Goal: Task Accomplishment & Management: Manage account settings

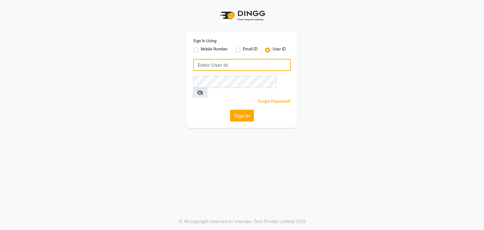
click at [256, 61] on input "Username" at bounding box center [242, 65] width 98 height 12
type input "PH"
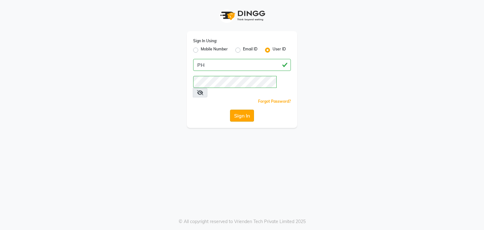
click at [238, 110] on button "Sign In" at bounding box center [242, 116] width 24 height 12
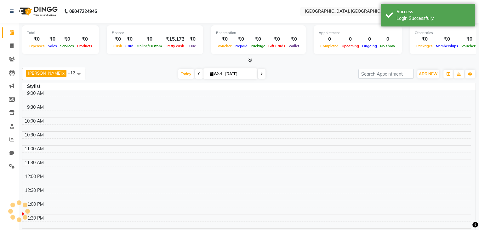
select select "en"
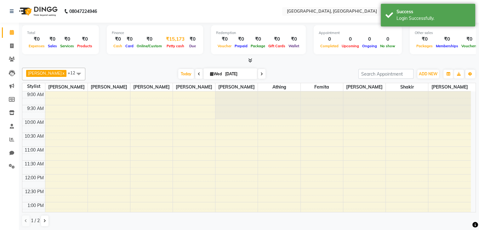
click at [169, 43] on div "Petty cash" at bounding box center [175, 46] width 24 height 7
click at [167, 39] on div "₹15,173" at bounding box center [175, 39] width 24 height 7
select select "5717"
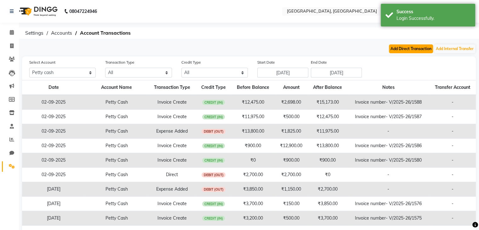
click at [400, 51] on button "Add Direct Transaction" at bounding box center [411, 48] width 44 height 9
select select "direct"
select select "5717"
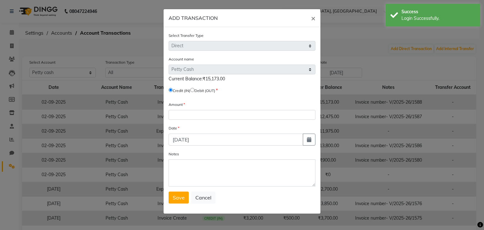
click at [194, 90] on input "radio" at bounding box center [192, 90] width 4 height 4
radio input "true"
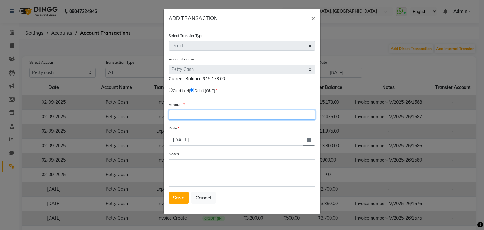
click at [193, 118] on input "number" at bounding box center [242, 115] width 147 height 10
type input "15173"
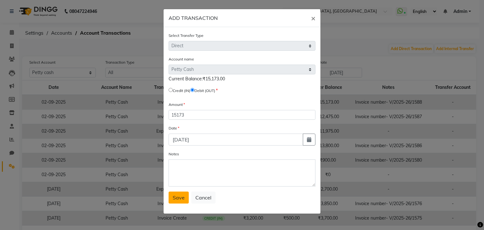
click at [184, 200] on button "Save" at bounding box center [179, 198] width 20 height 12
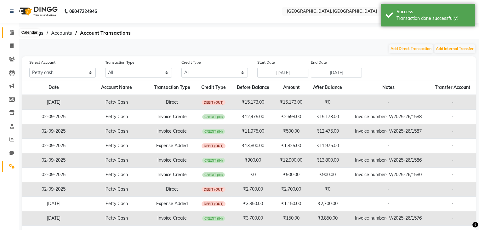
click at [8, 31] on span at bounding box center [11, 32] width 11 height 7
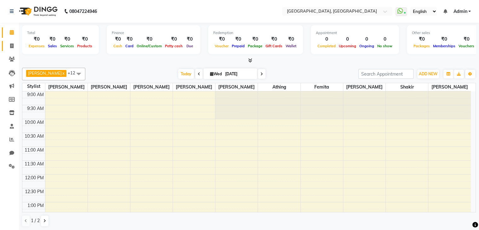
click at [3, 43] on link "Invoice" at bounding box center [9, 46] width 15 height 10
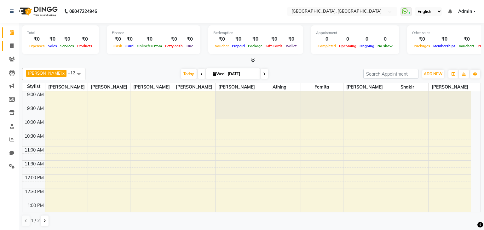
select select "6682"
select select "service"
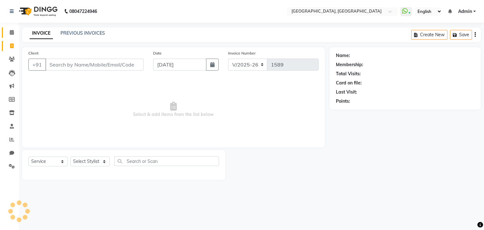
click at [3, 33] on link "Calendar" at bounding box center [9, 32] width 15 height 10
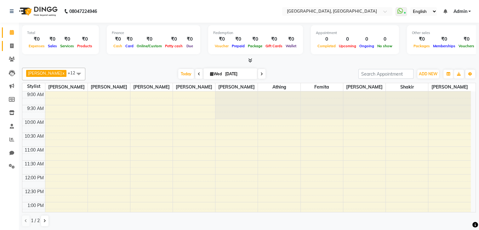
click at [5, 47] on link "Invoice" at bounding box center [9, 46] width 15 height 10
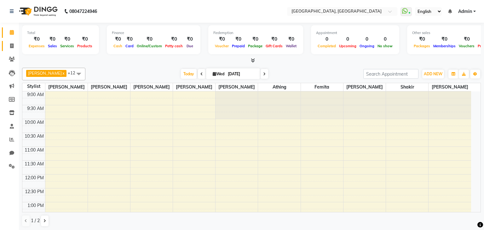
select select "6682"
select select "service"
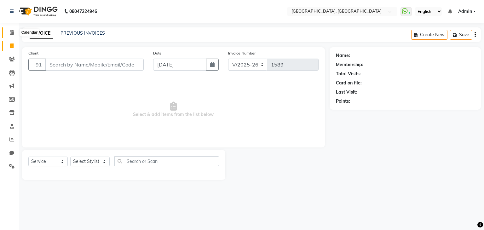
click at [10, 36] on span at bounding box center [11, 32] width 11 height 7
